Goal: Register for event/course

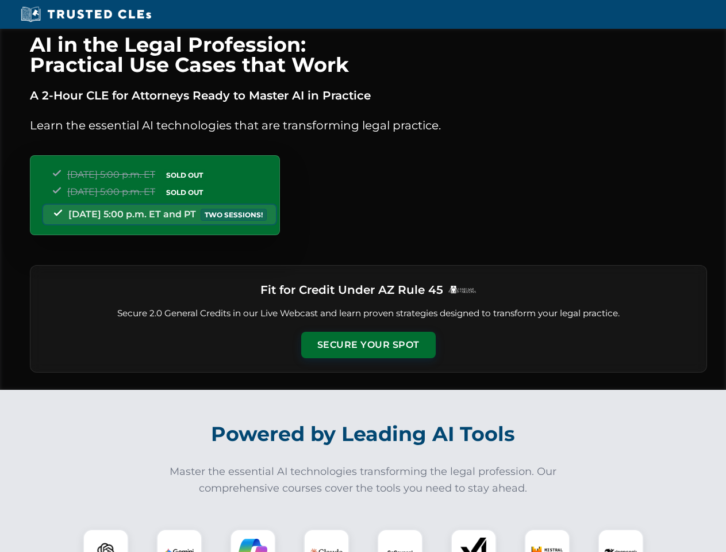
click at [368, 345] on button "Secure Your Spot" at bounding box center [368, 345] width 134 height 26
click at [106, 540] on img at bounding box center [105, 551] width 33 height 33
click at [179, 540] on img at bounding box center [179, 551] width 29 height 29
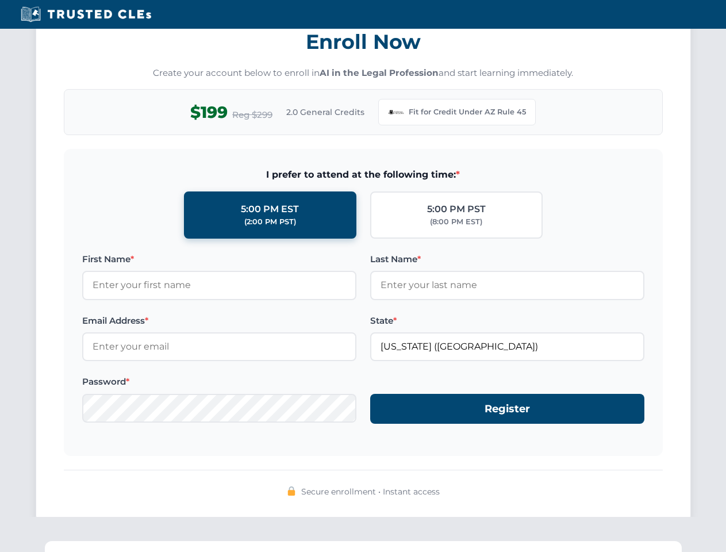
scroll to position [1120, 0]
